Goal: Information Seeking & Learning: Learn about a topic

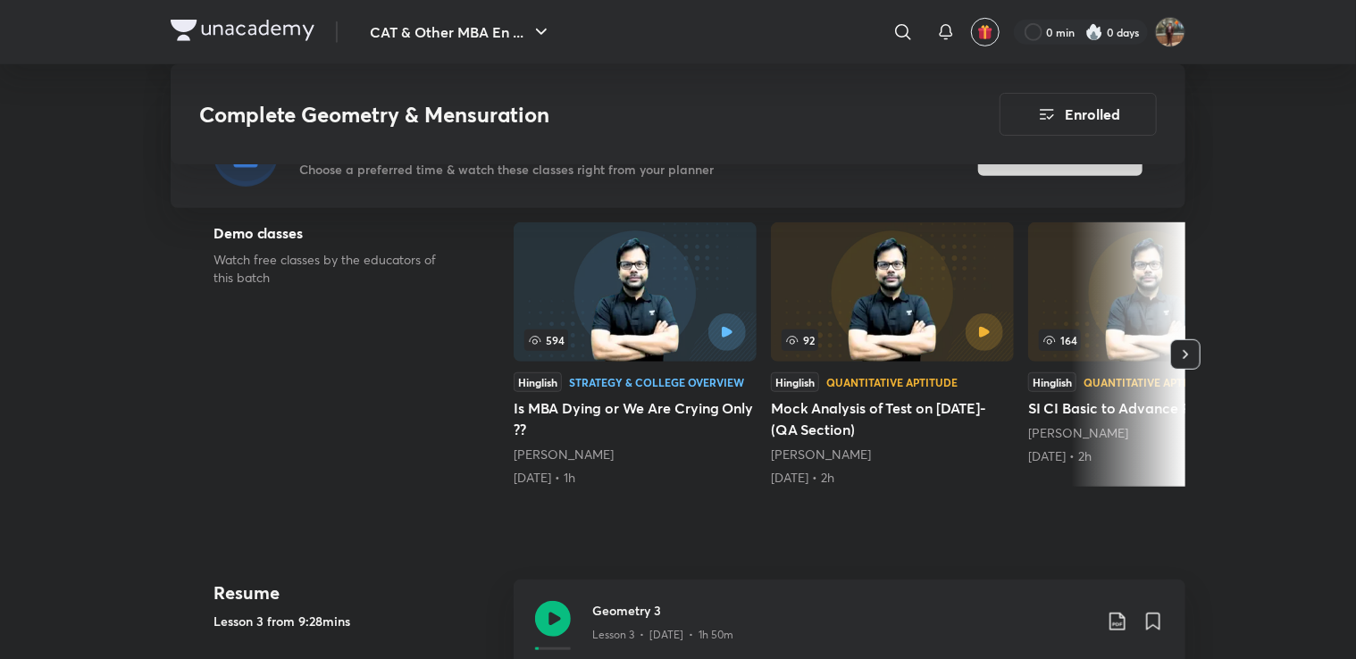
scroll to position [536, 0]
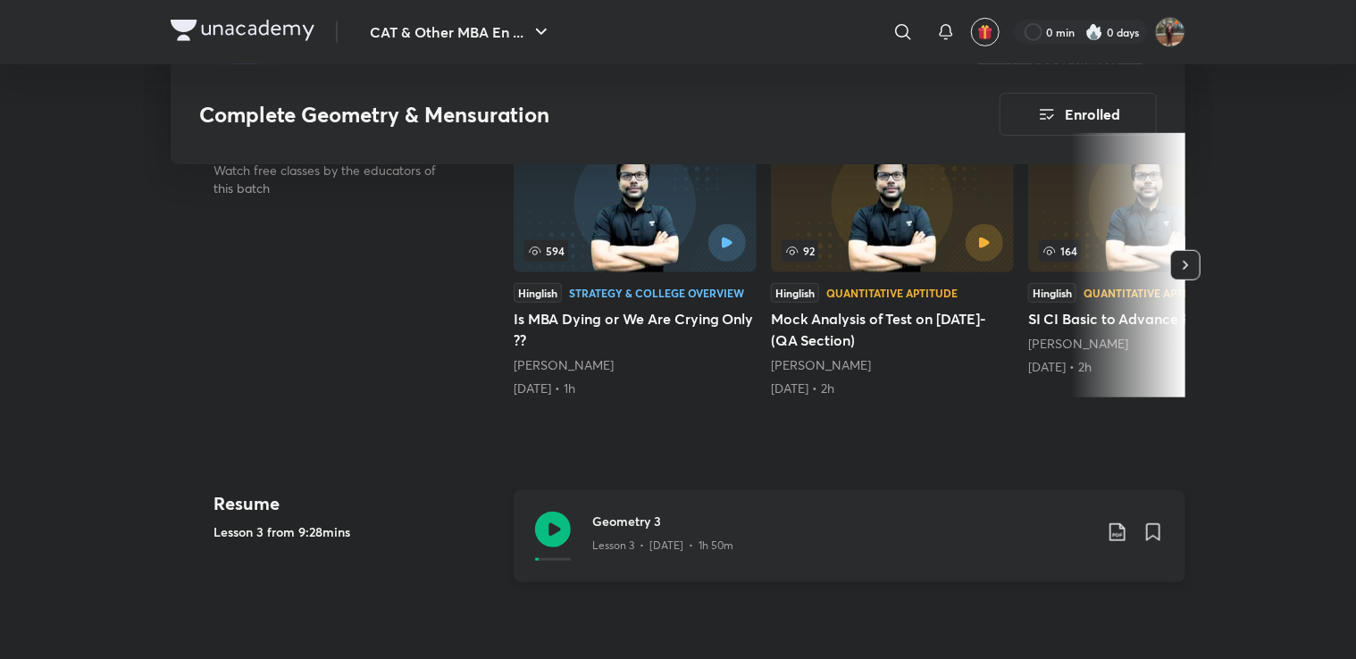
click at [575, 523] on div "Geometry 3 Lesson 3 • [DATE] • 1h 50m" at bounding box center [850, 536] width 672 height 92
